Goal: Book appointment/travel/reservation

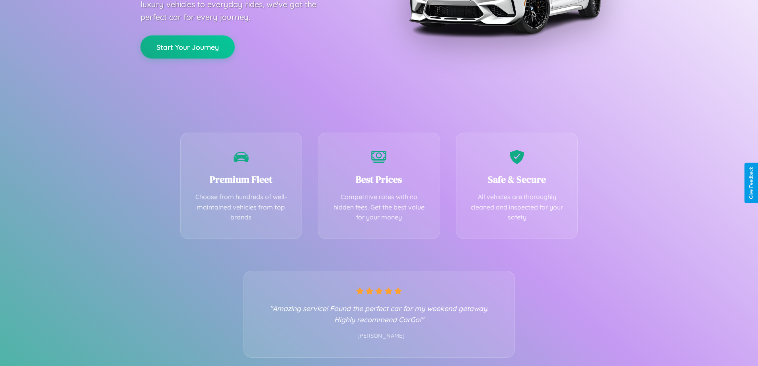
scroll to position [157, 0]
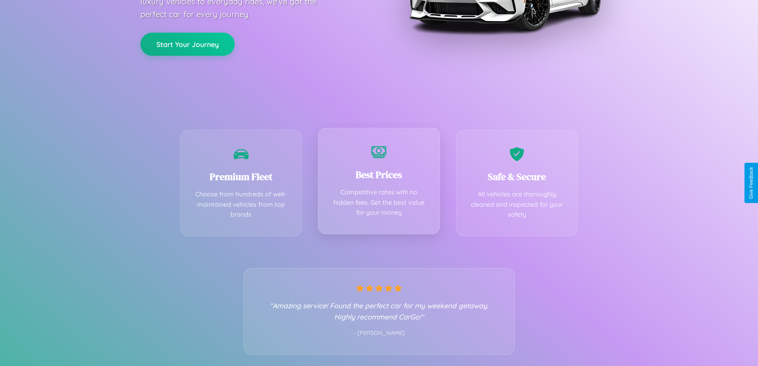
click at [379, 183] on div "Best Prices Competitive rates with no hidden fees. Get the best value for your …" at bounding box center [379, 181] width 122 height 106
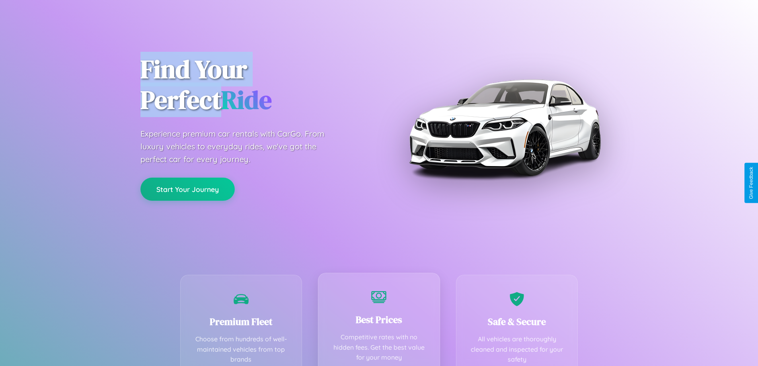
scroll to position [0, 0]
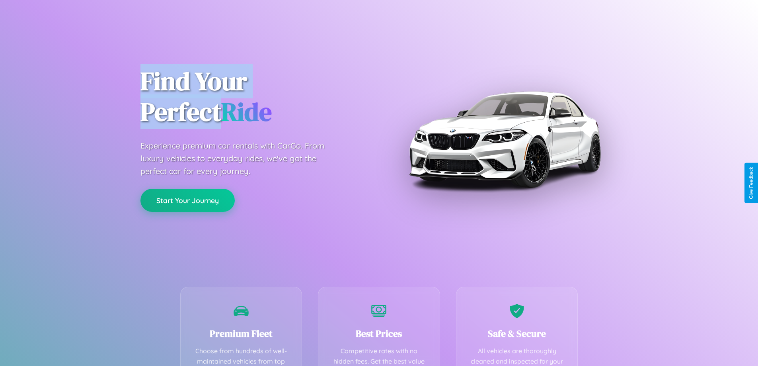
click at [187, 201] on button "Start Your Journey" at bounding box center [188, 200] width 94 height 23
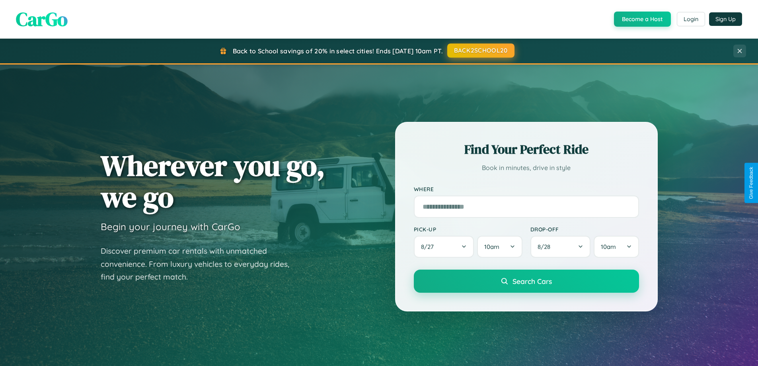
click at [480, 51] on button "BACK2SCHOOL20" at bounding box center [480, 50] width 67 height 14
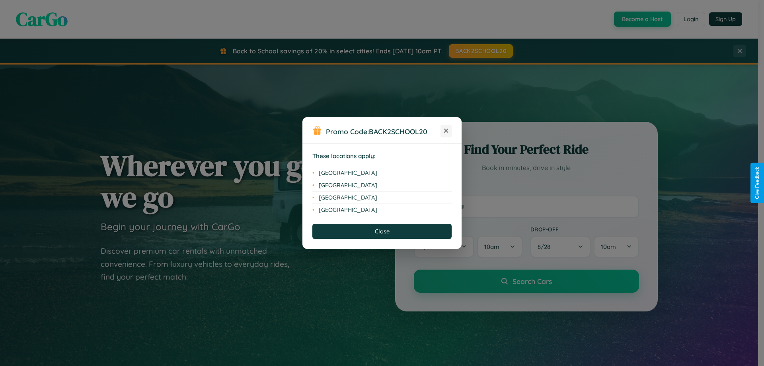
click at [446, 131] on icon at bounding box center [446, 131] width 4 height 4
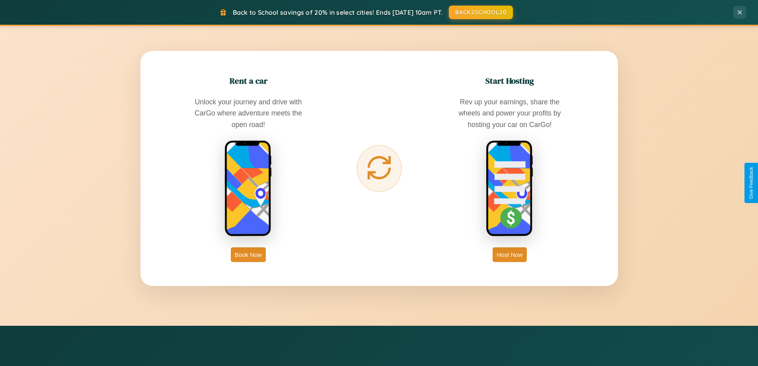
scroll to position [1279, 0]
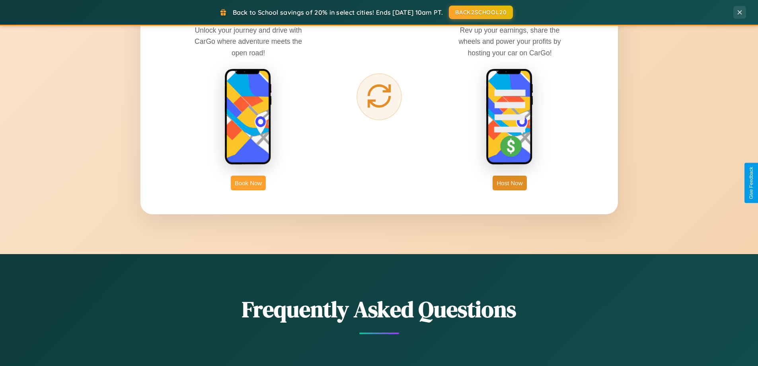
click at [248, 183] on button "Book Now" at bounding box center [248, 183] width 35 height 15
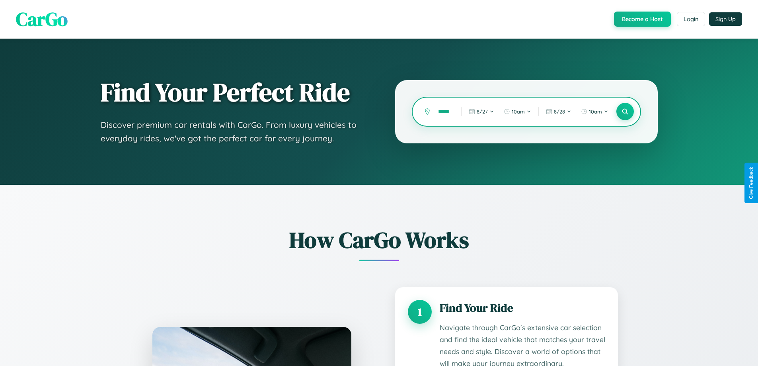
scroll to position [1161, 0]
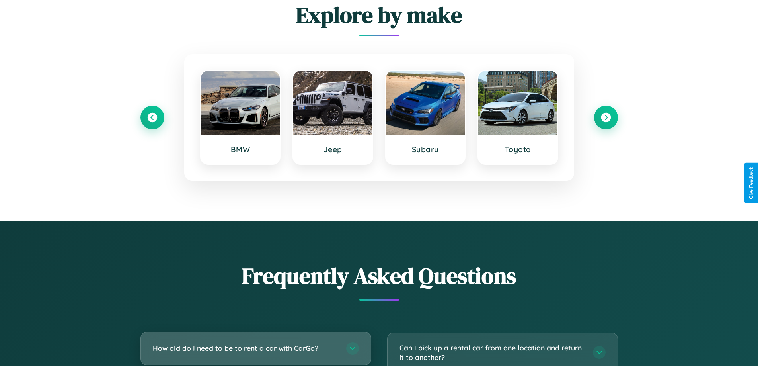
type input "*****"
click at [256, 348] on h3 "How old do I need to be to rent a car with CarGo?" at bounding box center [245, 348] width 185 height 10
